Goal: Task Accomplishment & Management: Complete application form

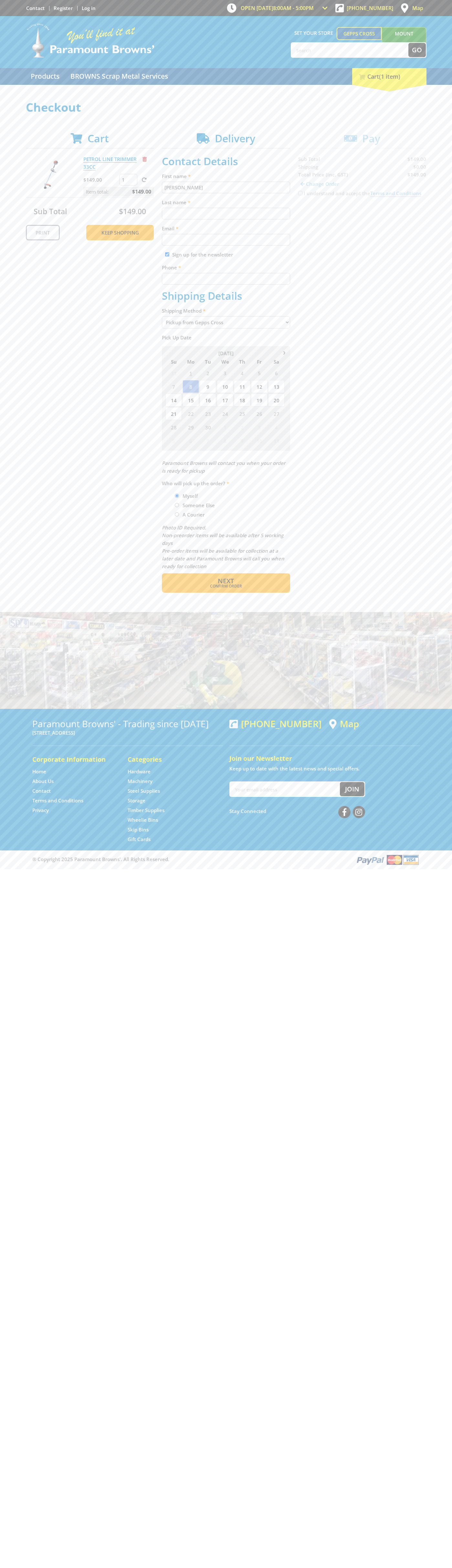
type input "[PERSON_NAME]"
type input "[EMAIL_ADDRESS][DOMAIN_NAME]"
type input "0293744000"
click at [226, 581] on span "Next" at bounding box center [225, 581] width 16 height 9
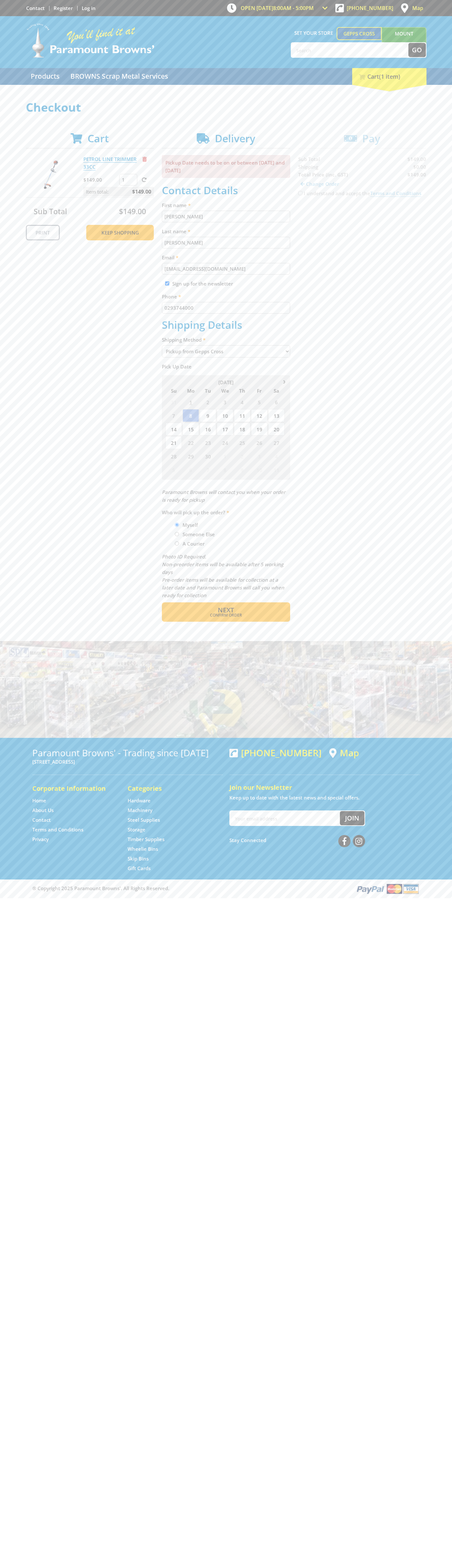
type input "[PERSON_NAME]"
click at [226, 615] on span "Confirm order" at bounding box center [226, 615] width 100 height 3
click at [226, 610] on span "Next" at bounding box center [225, 610] width 16 height 9
